Goal: Transaction & Acquisition: Purchase product/service

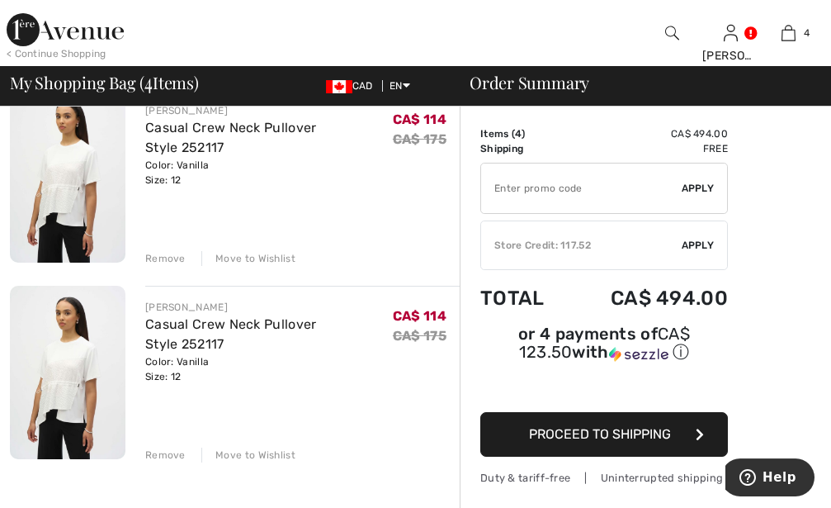
scroll to position [589, 0]
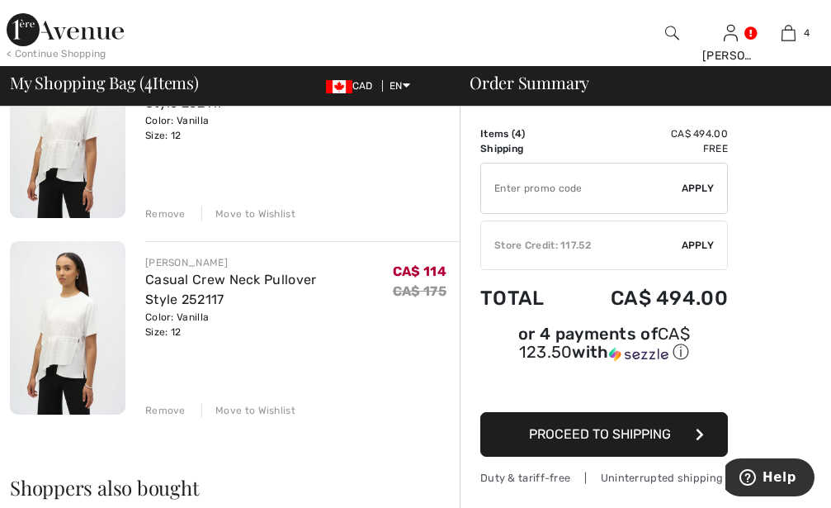
click at [171, 411] on div "Remove" at bounding box center [165, 410] width 40 height 15
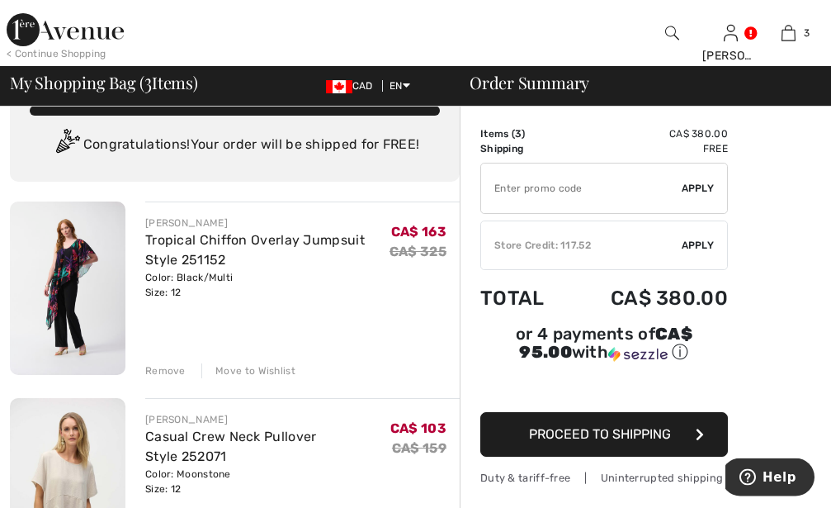
scroll to position [0, 0]
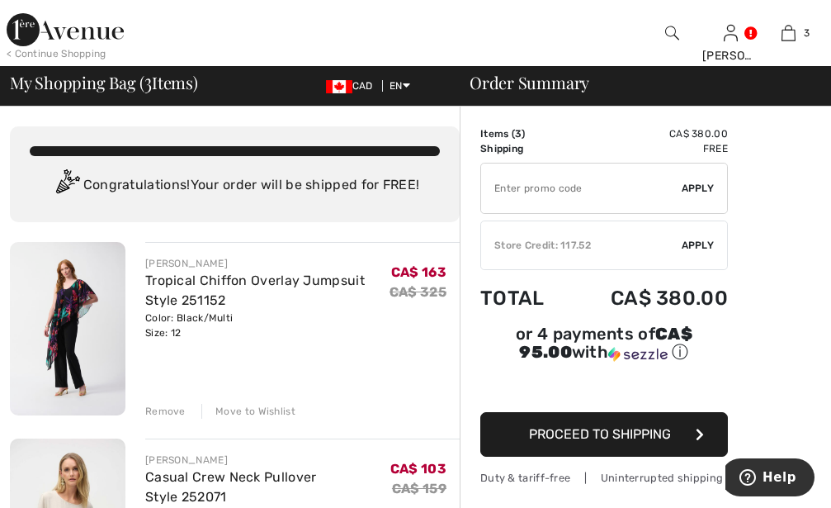
click at [569, 239] on div "Store Credit: 117.52" at bounding box center [581, 245] width 201 height 15
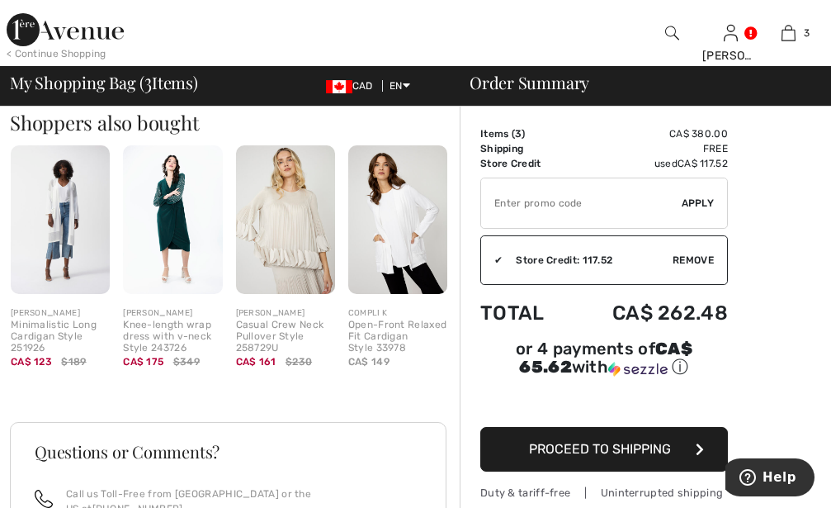
scroll to position [505, 0]
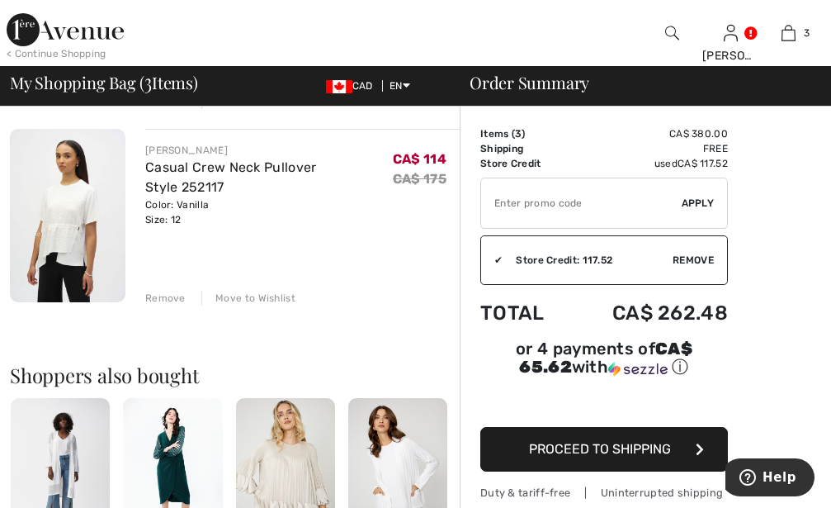
click at [623, 449] on span "Proceed to Shipping" at bounding box center [600, 449] width 142 height 16
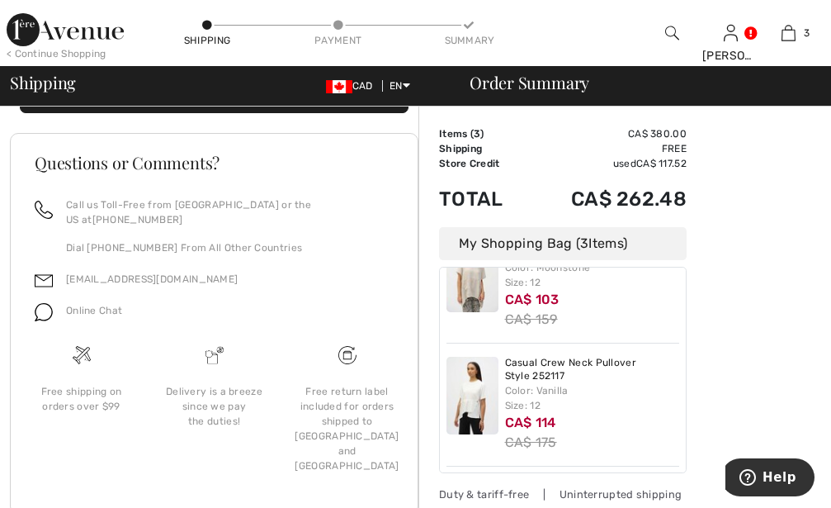
scroll to position [332, 0]
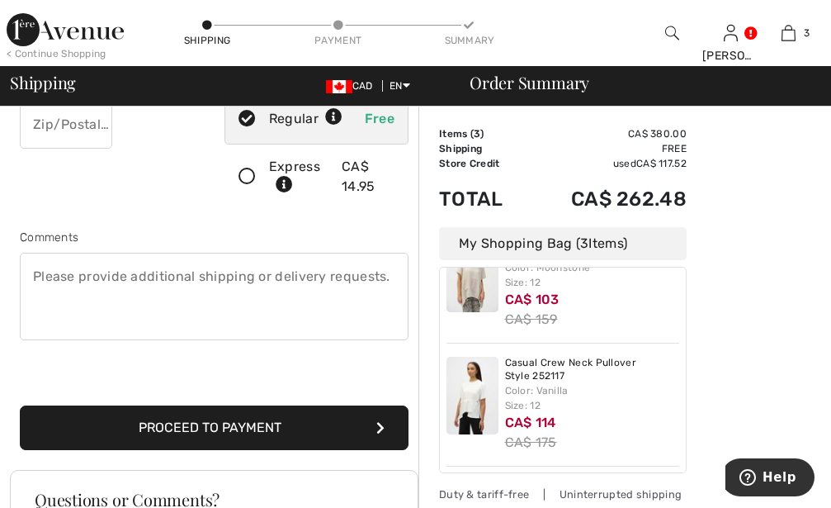
click at [228, 429] on button "Proceed to Payment" at bounding box center [214, 427] width 389 height 45
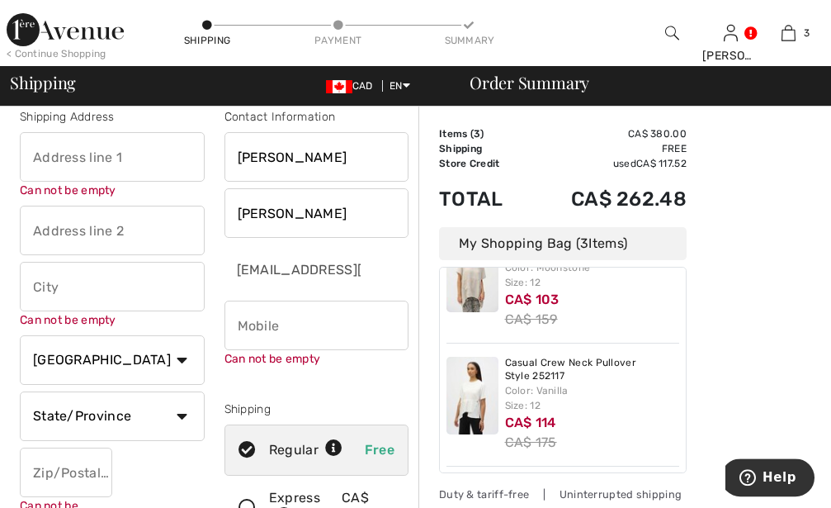
scroll to position [17, 0]
click at [324, 323] on input "phone" at bounding box center [316, 326] width 185 height 50
type input "16138071384"
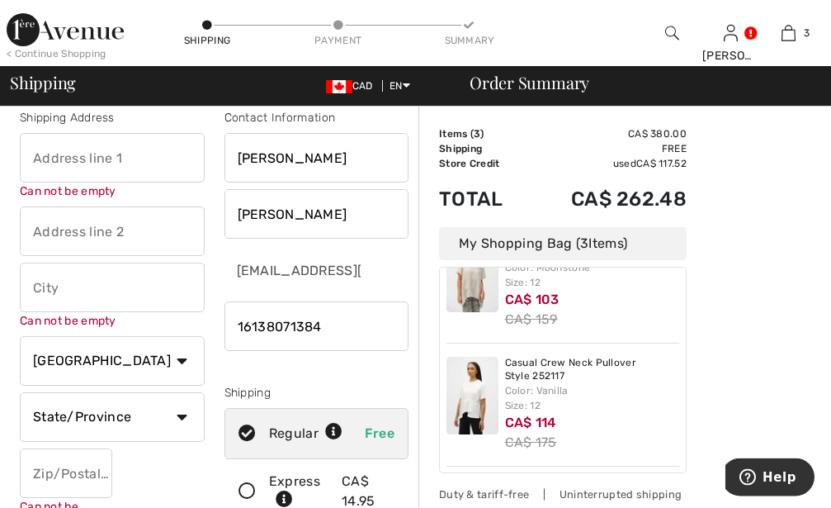
click at [131, 188] on div "Can not be empty" at bounding box center [112, 190] width 185 height 17
click at [40, 183] on div "Can not be empty" at bounding box center [112, 190] width 185 height 17
click at [155, 154] on input "text" at bounding box center [112, 158] width 185 height 50
type input "[STREET_ADDRESS]"
type input "Ottawa"
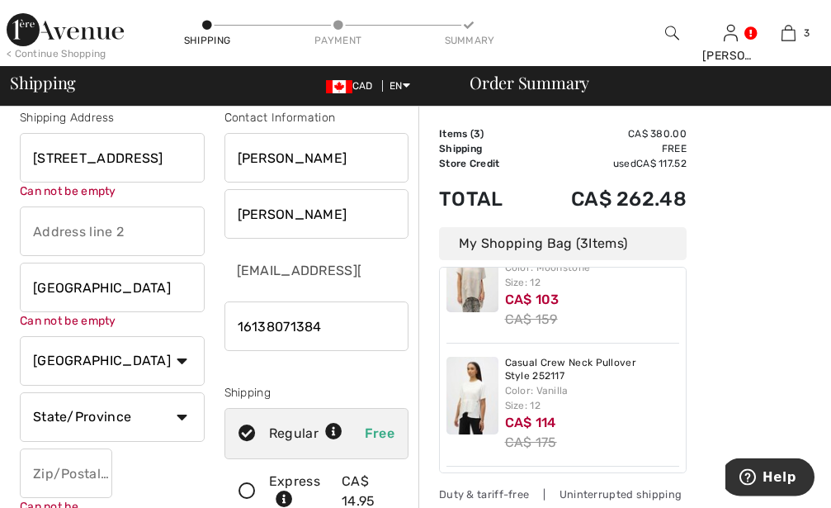
select select "ON"
type input "K2K0B7"
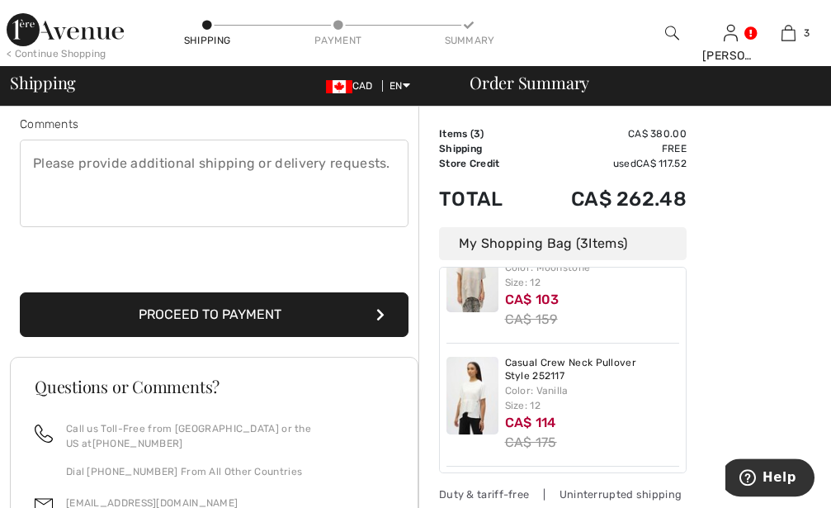
scroll to position [505, 0]
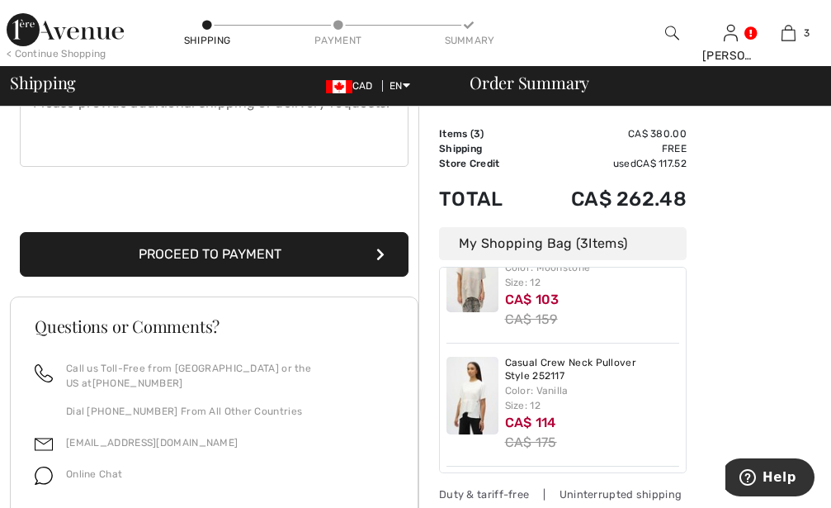
click at [224, 245] on button "Proceed to Payment" at bounding box center [214, 254] width 389 height 45
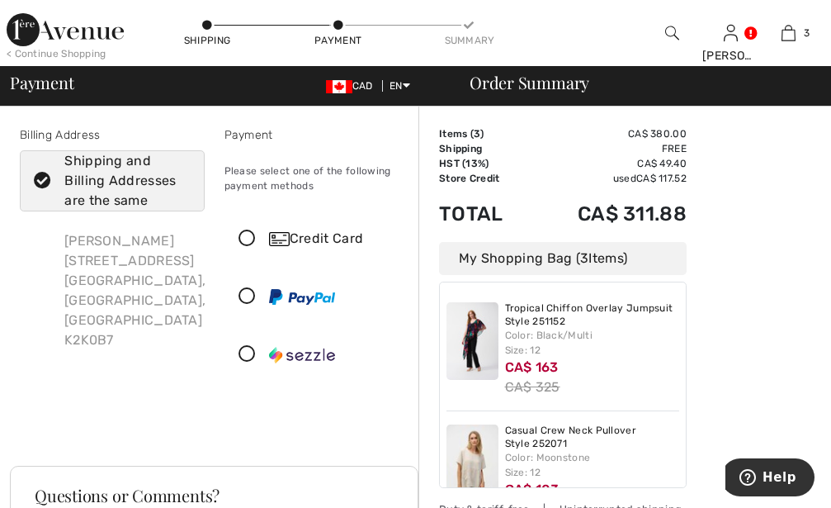
click at [246, 356] on icon at bounding box center [247, 354] width 44 height 17
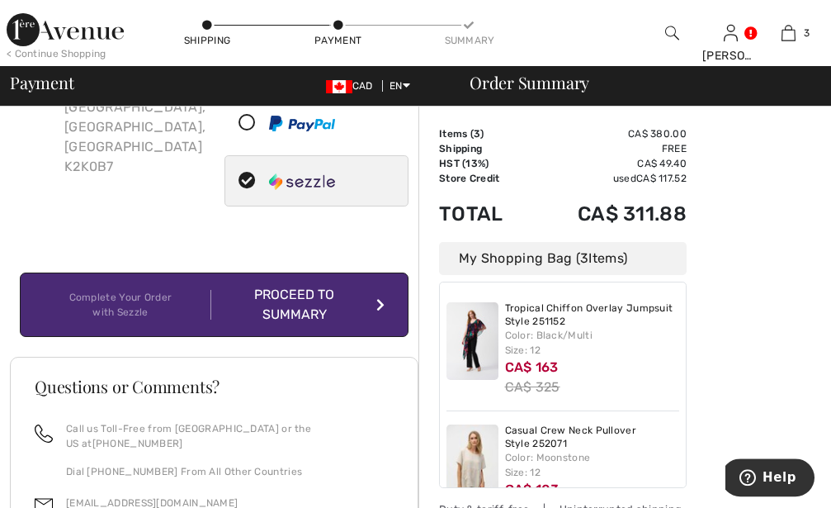
scroll to position [148, 0]
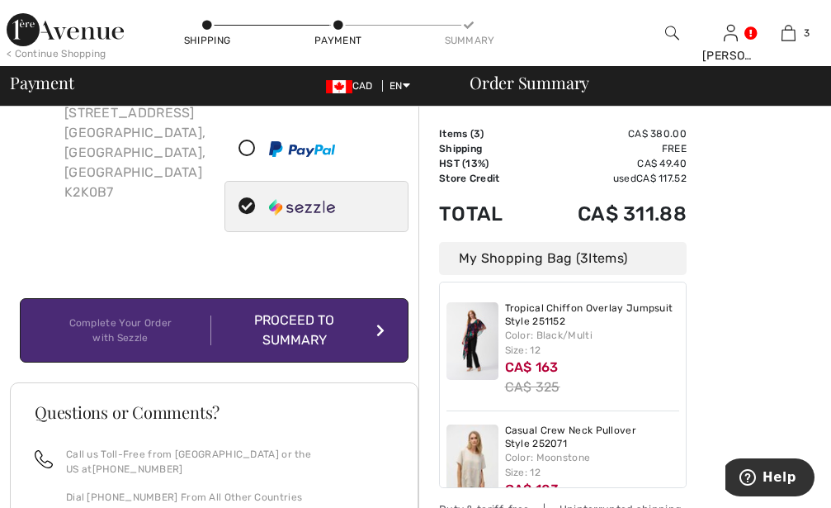
click at [275, 328] on div "Proceed to Summary" at bounding box center [297, 330] width 173 height 40
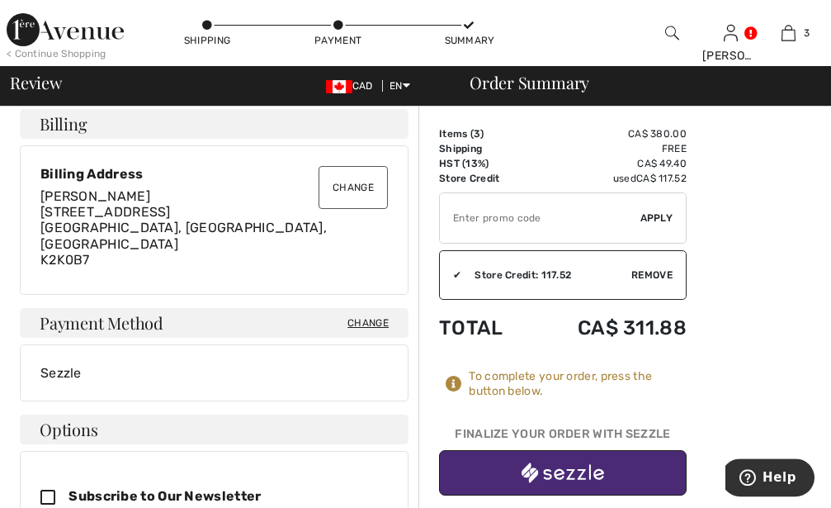
scroll to position [421, 0]
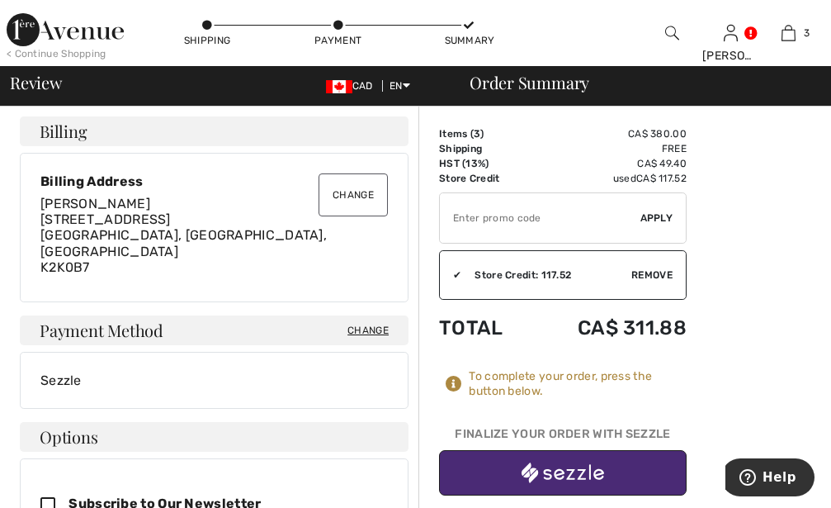
click at [578, 474] on img "button" at bounding box center [563, 472] width 83 height 21
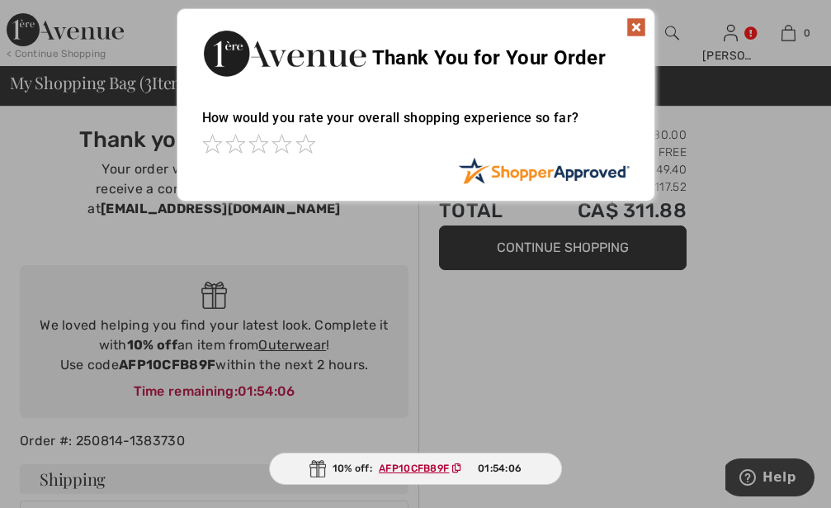
click at [638, 25] on img at bounding box center [636, 27] width 20 height 20
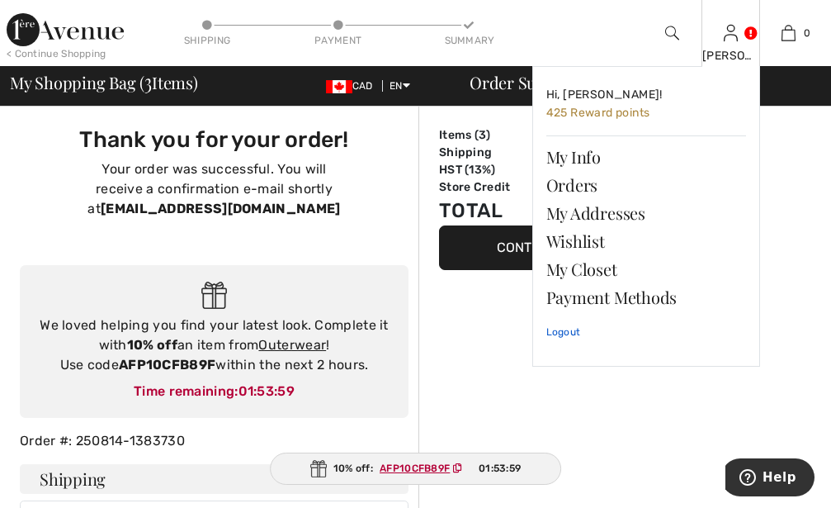
click at [555, 329] on link "Logout" at bounding box center [646, 331] width 200 height 41
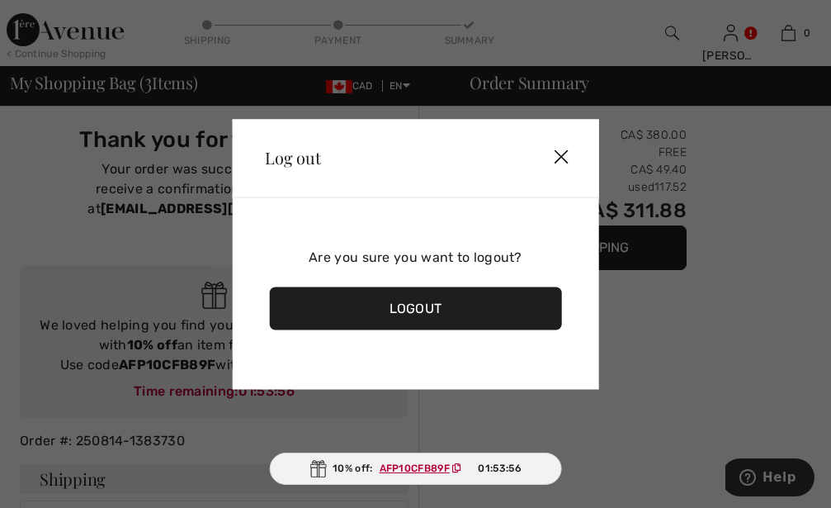
click at [409, 305] on div "Logout" at bounding box center [415, 307] width 293 height 43
